Goal: Check status: Check status

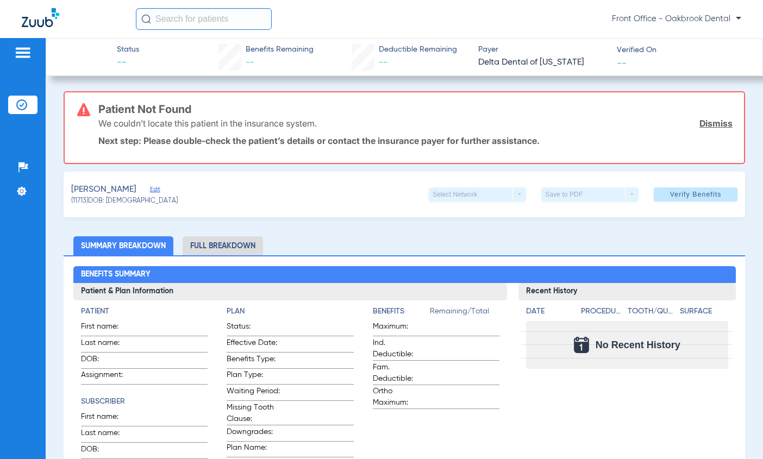
click at [150, 189] on span "Edit" at bounding box center [155, 191] width 10 height 10
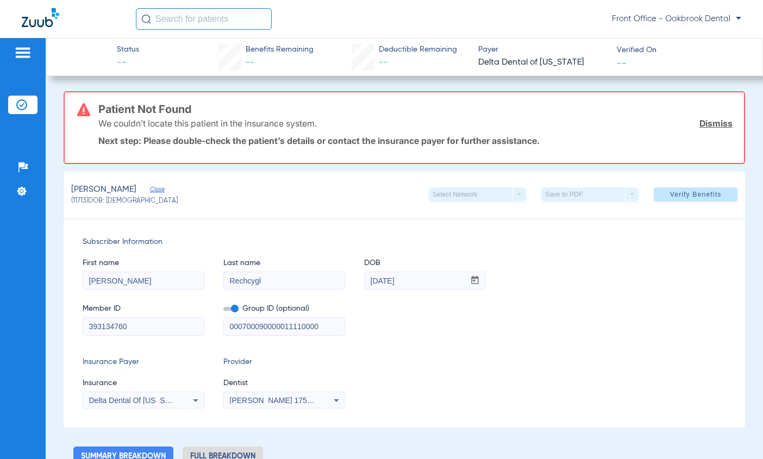
scroll to position [54, 0]
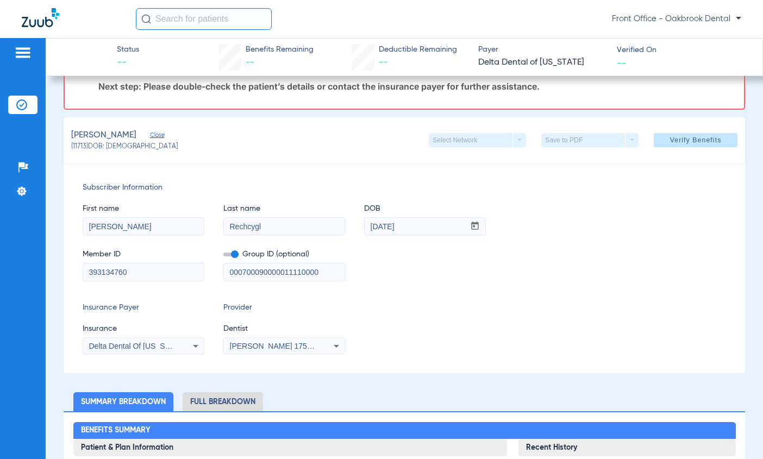
drag, startPoint x: 329, startPoint y: 277, endPoint x: 156, endPoint y: 276, distance: 172.8
click at [156, 276] on div "Member ID 393134760 Group ID (optional) 000700090000011110000" at bounding box center [404, 260] width 643 height 42
drag, startPoint x: 136, startPoint y: 279, endPoint x: 63, endPoint y: 290, distance: 74.2
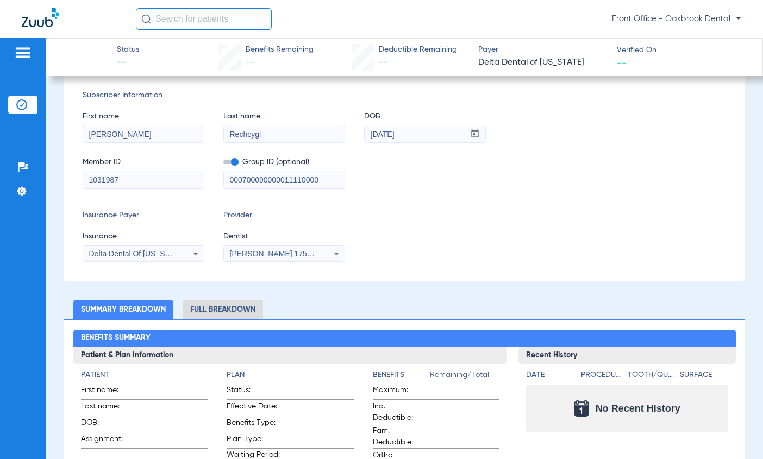
scroll to position [163, 0]
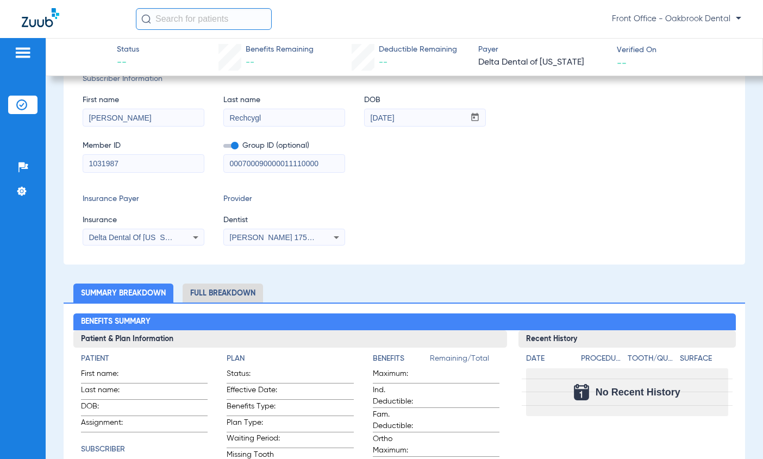
type input "1031987"
click at [335, 240] on icon at bounding box center [336, 237] width 13 height 13
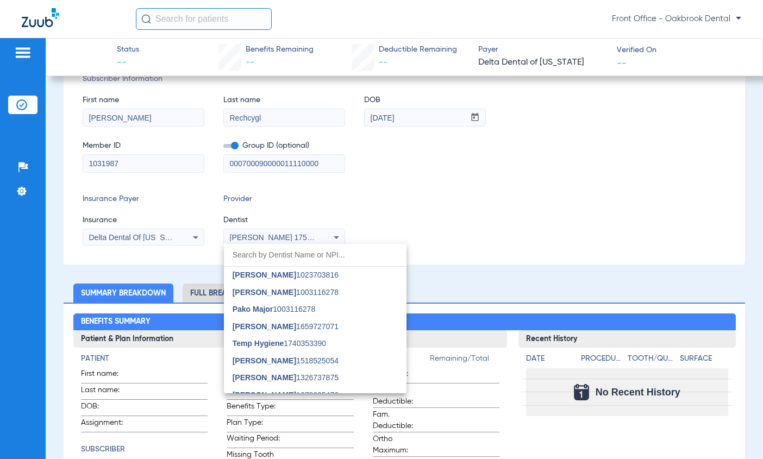
scroll to position [114, 0]
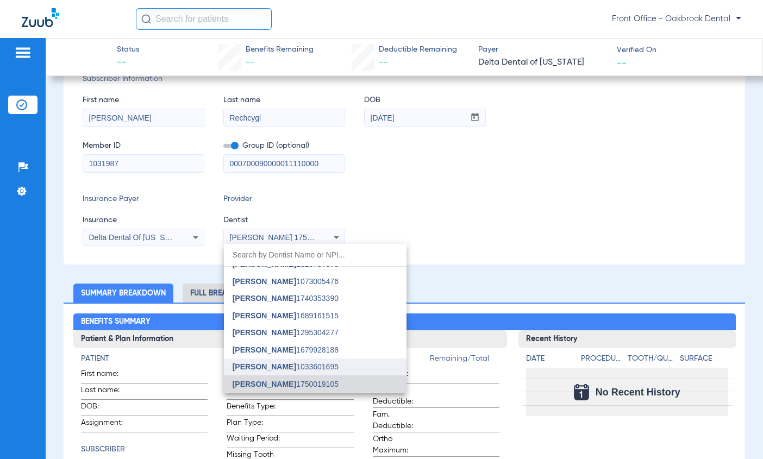
click at [293, 370] on span "[PERSON_NAME] 1033601695" at bounding box center [286, 367] width 106 height 8
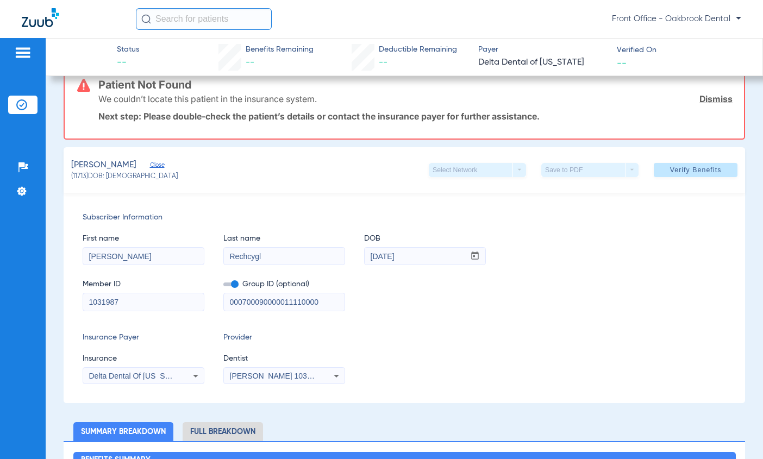
scroll to position [0, 0]
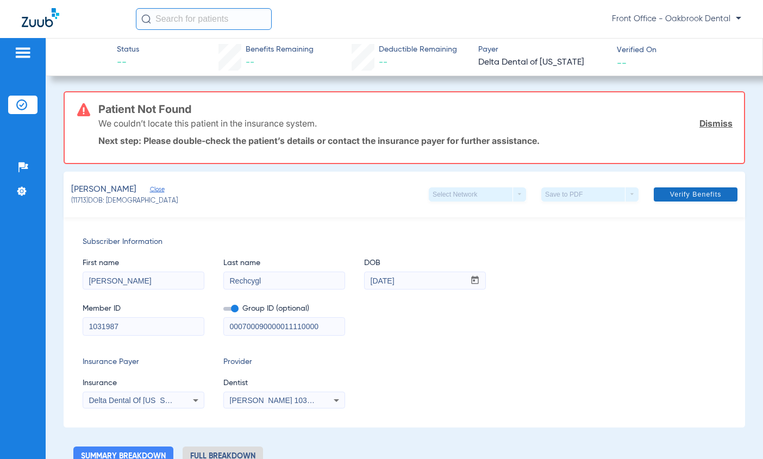
click at [670, 190] on span "Verify Benefits" at bounding box center [696, 194] width 52 height 9
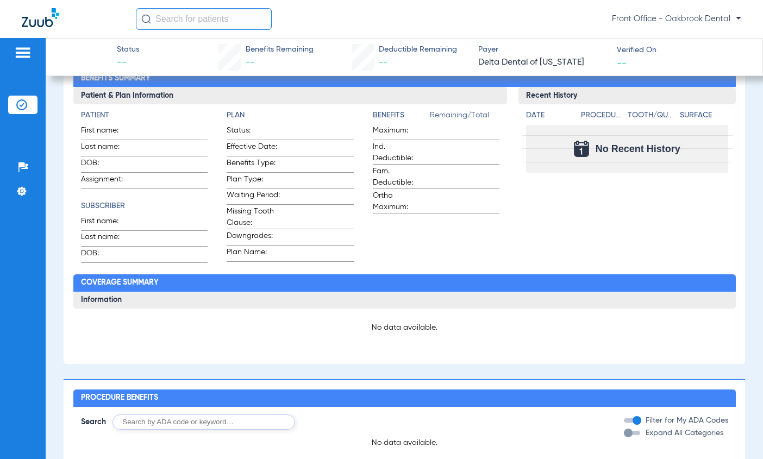
scroll to position [352, 0]
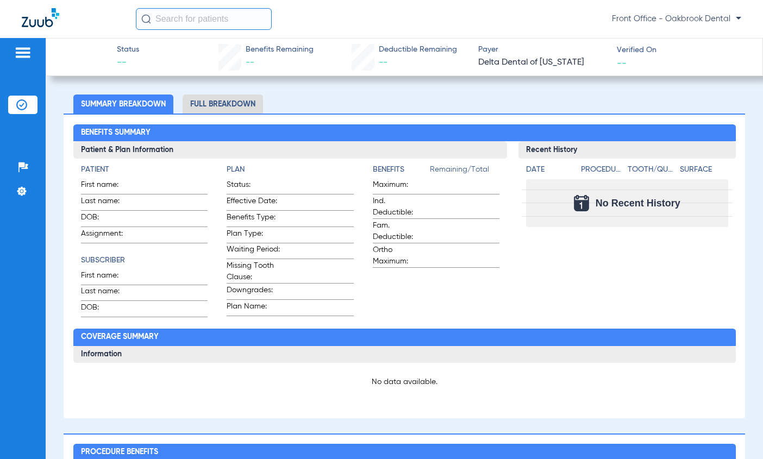
click at [221, 104] on li "Full Breakdown" at bounding box center [223, 104] width 80 height 19
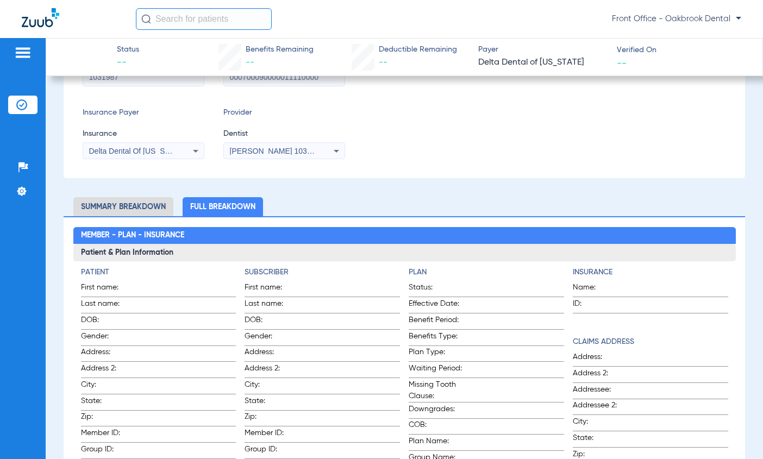
scroll to position [243, 0]
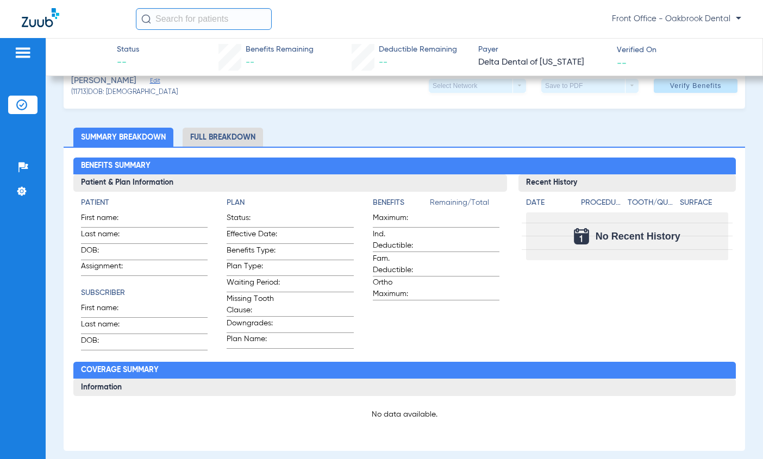
scroll to position [54, 0]
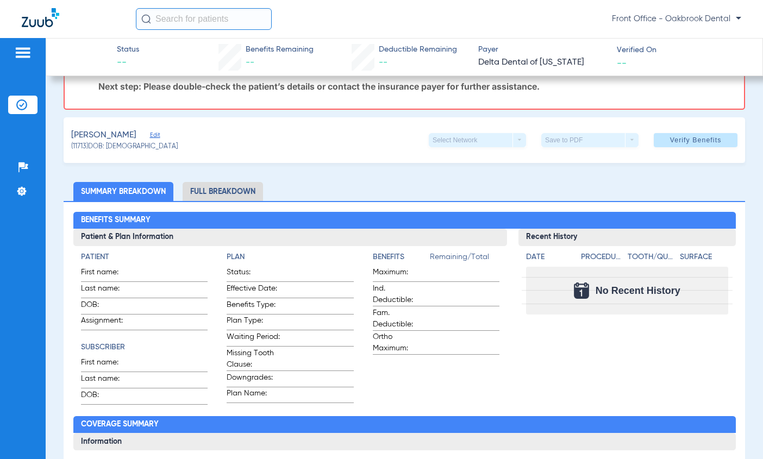
click at [213, 193] on li "Full Breakdown" at bounding box center [223, 191] width 80 height 19
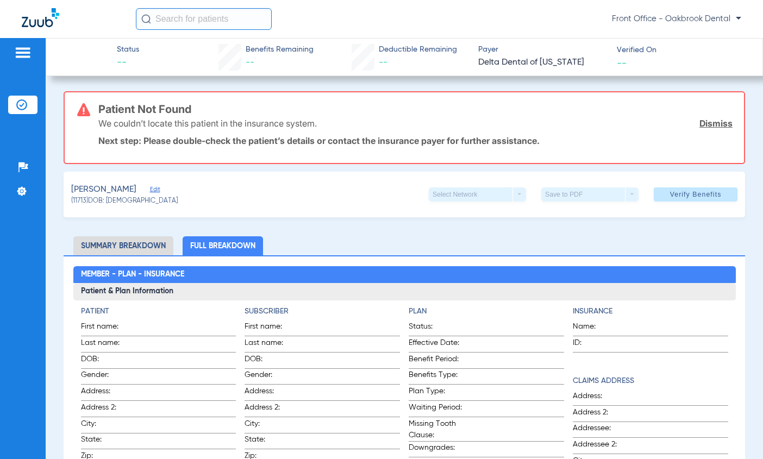
click at [718, 121] on link "Dismiss" at bounding box center [715, 123] width 33 height 11
